Goal: Task Accomplishment & Management: Use online tool/utility

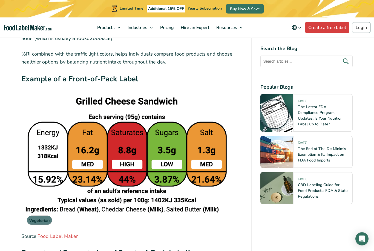
scroll to position [1621, 0]
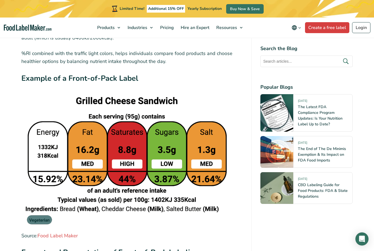
click at [331, 26] on link "Create a free label" at bounding box center [327, 27] width 44 height 11
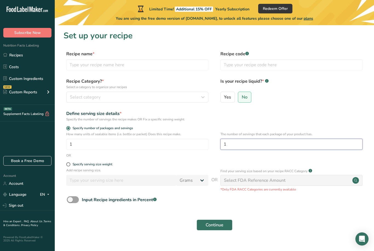
type input "1"
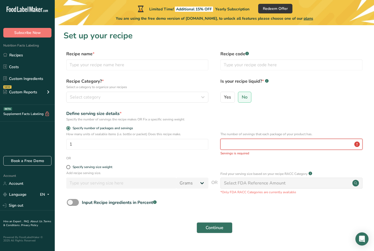
click at [256, 148] on input "number" at bounding box center [292, 144] width 142 height 11
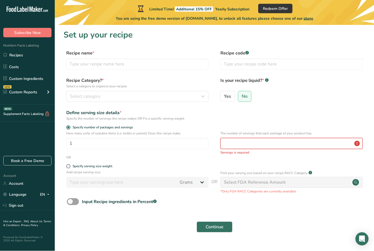
scroll to position [1, 0]
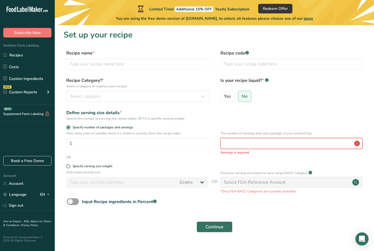
type input "1"
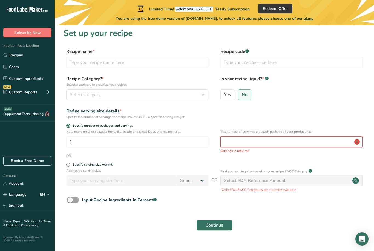
scroll to position [0, 0]
